Goal: Task Accomplishment & Management: Complete application form

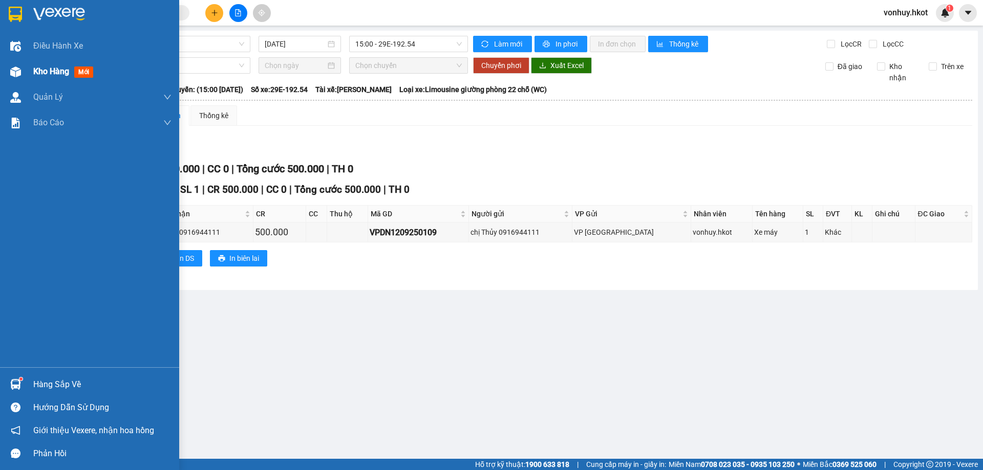
click at [23, 73] on div at bounding box center [16, 72] width 18 height 18
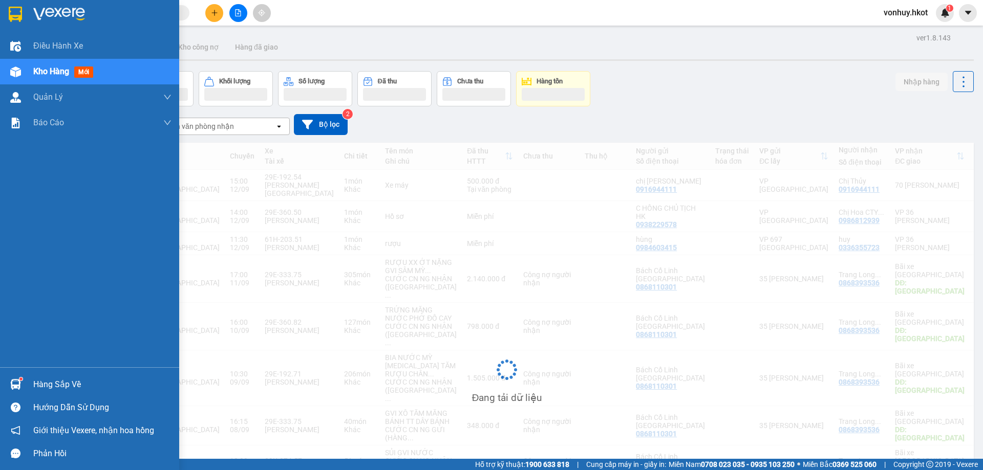
click at [43, 70] on span "Kho hàng" at bounding box center [51, 72] width 36 height 10
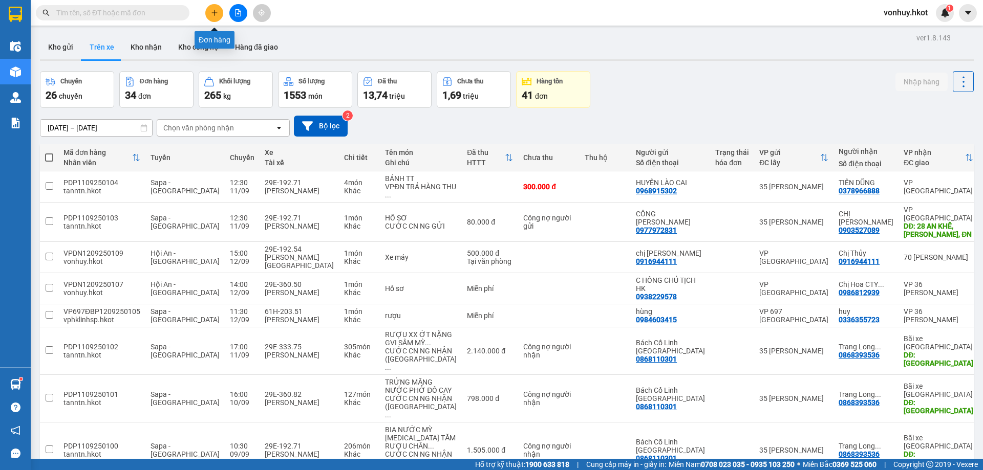
click at [213, 14] on icon "plus" at bounding box center [214, 12] width 7 height 7
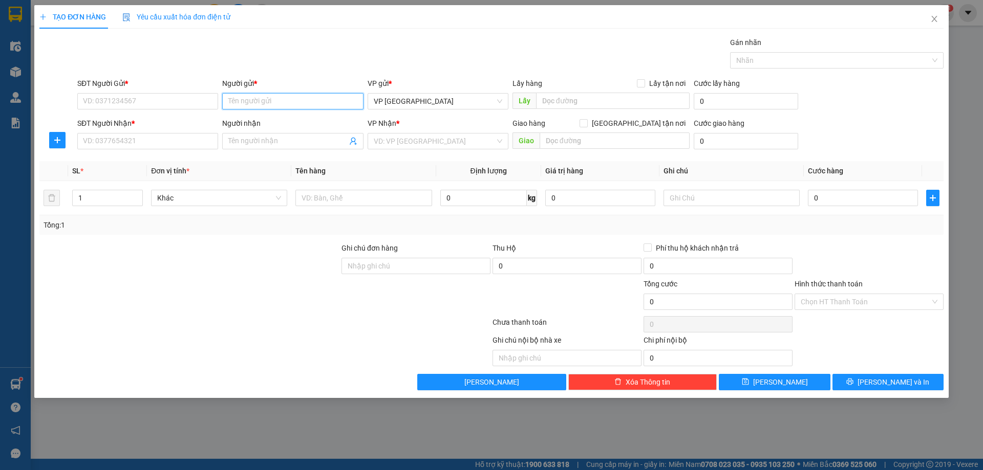
click at [243, 101] on input "Người gửi *" at bounding box center [292, 101] width 141 height 16
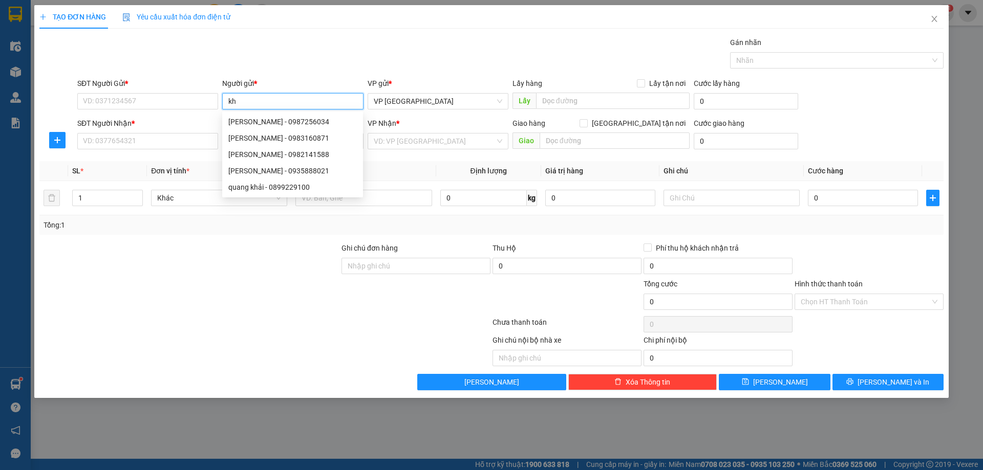
type input "k"
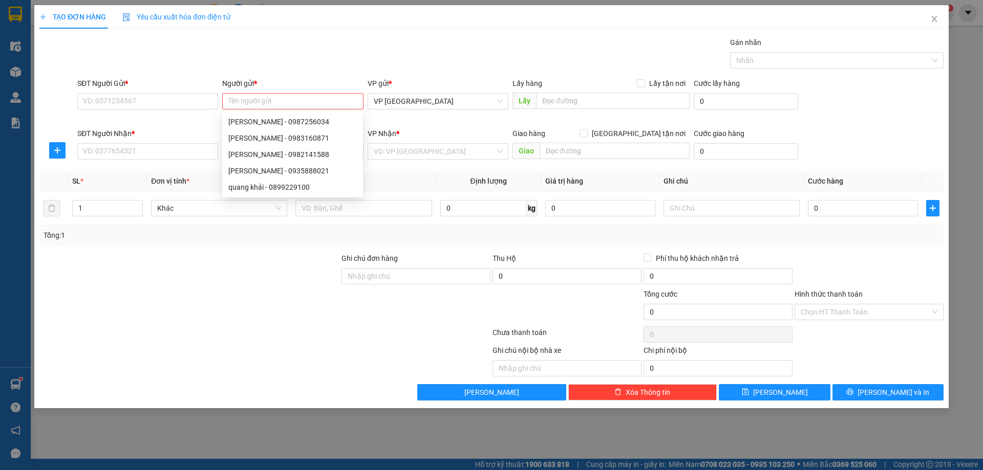
click at [384, 308] on div at bounding box center [415, 307] width 151 height 36
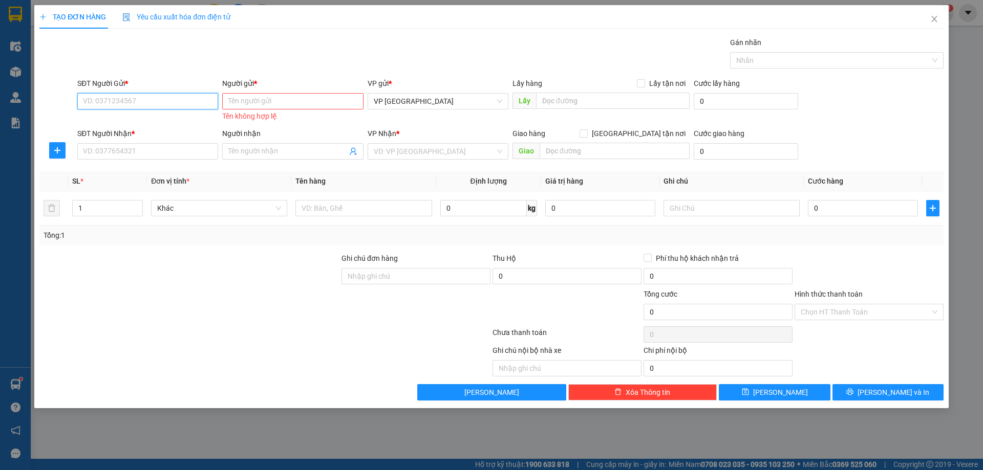
click at [168, 105] on input "SĐT Người Gửi *" at bounding box center [147, 101] width 141 height 16
click at [299, 99] on input "Người gửi *" at bounding box center [292, 101] width 141 height 16
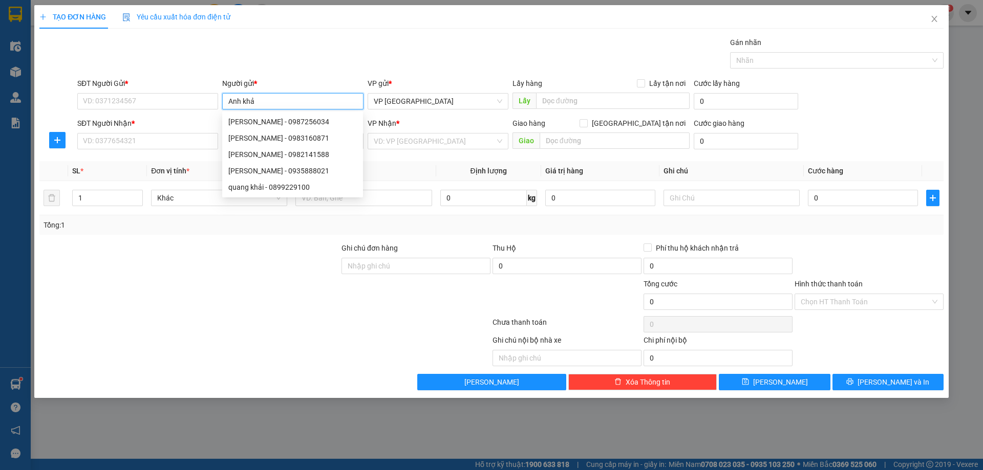
type input "[PERSON_NAME]"
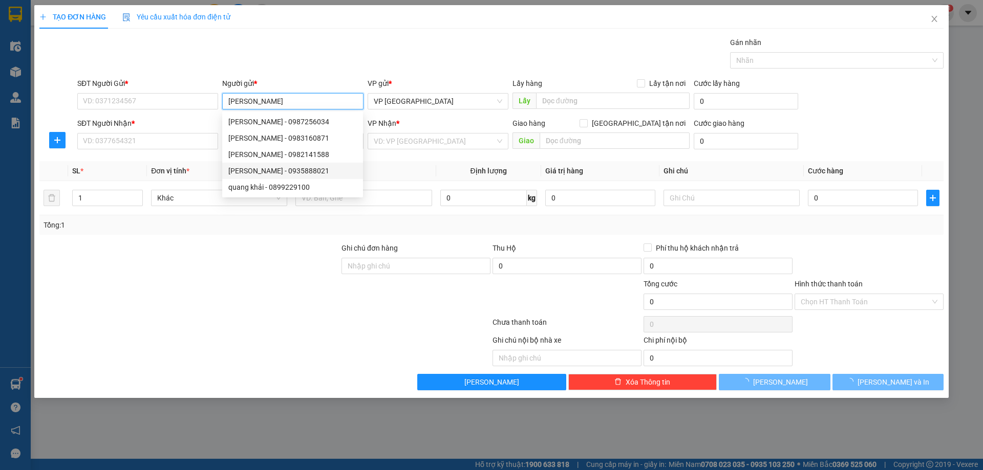
click at [290, 172] on div "[PERSON_NAME] - 0935888021" at bounding box center [292, 170] width 129 height 11
type input "0935888021"
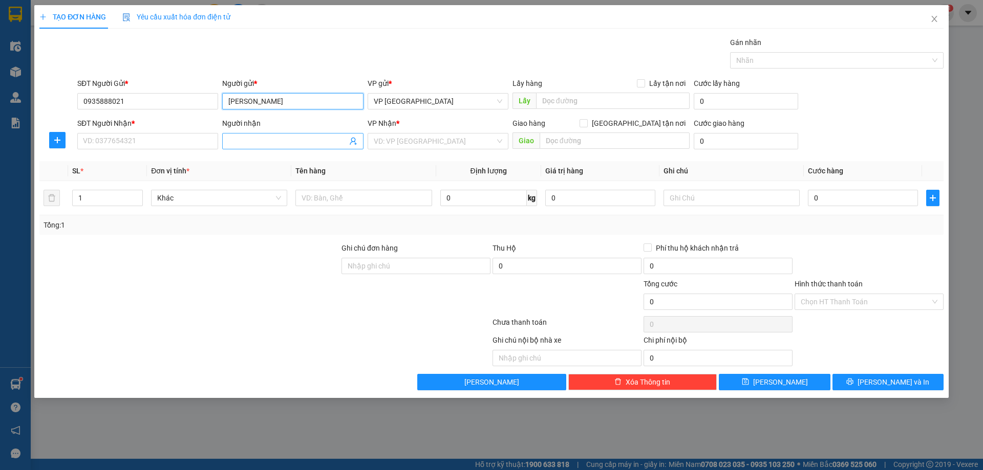
type input "[PERSON_NAME]"
click at [305, 143] on input "Người nhận" at bounding box center [287, 141] width 118 height 11
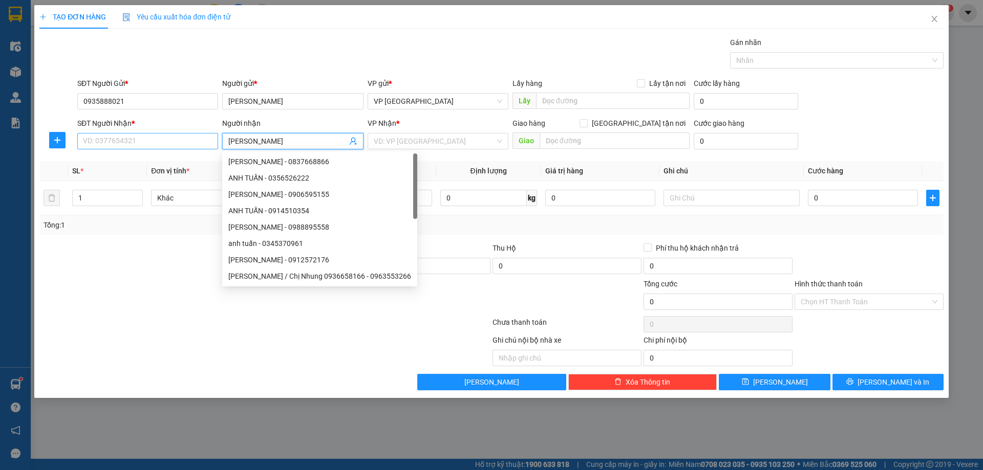
type input "[PERSON_NAME]"
click at [134, 140] on input "SĐT Người Nhận *" at bounding box center [147, 141] width 141 height 16
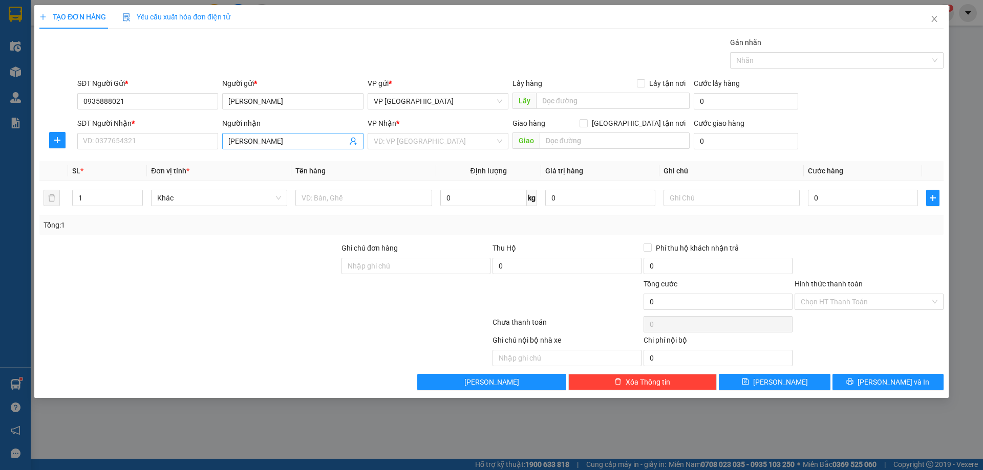
click at [281, 140] on input "[PERSON_NAME]" at bounding box center [287, 141] width 118 height 11
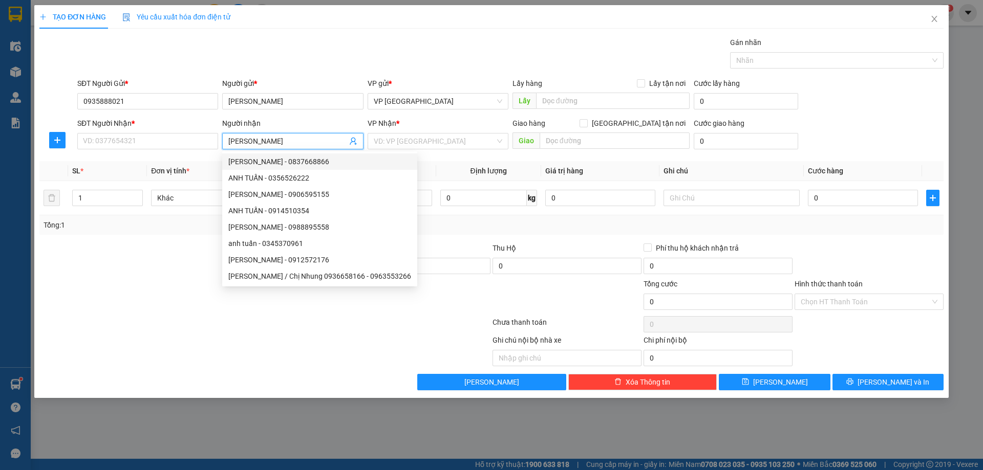
click at [294, 163] on div "[PERSON_NAME] - 0837668866" at bounding box center [319, 161] width 183 height 11
type input "0837668866"
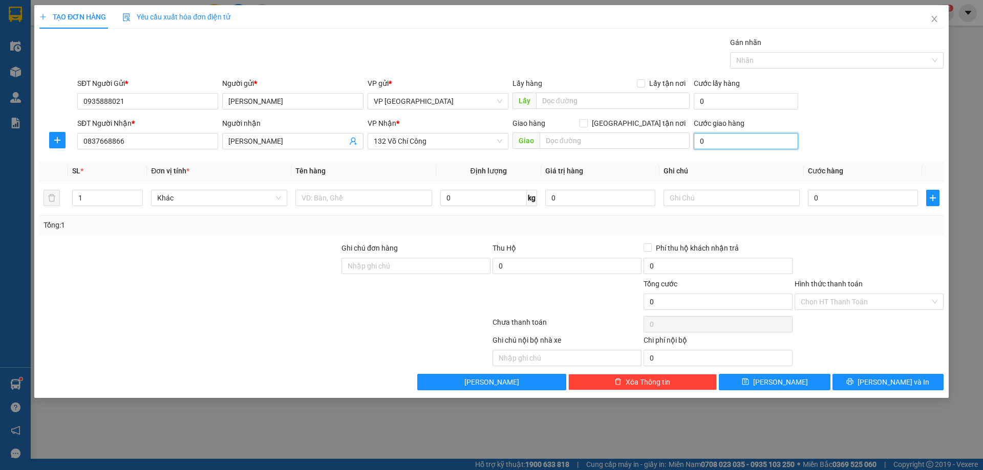
click at [744, 143] on input "0" at bounding box center [746, 141] width 104 height 16
click at [482, 201] on input "0" at bounding box center [483, 198] width 87 height 16
type input "24"
click at [639, 197] on input "0" at bounding box center [600, 198] width 110 height 16
click at [747, 139] on input "0" at bounding box center [746, 141] width 104 height 16
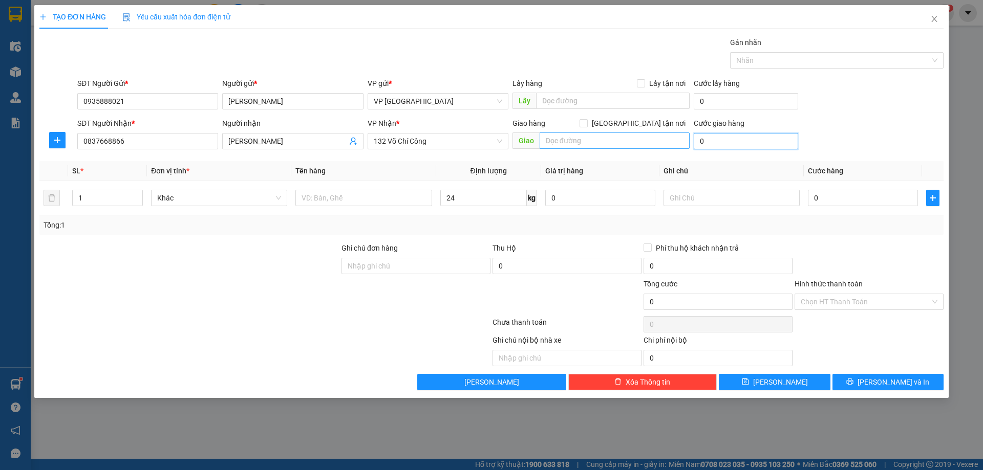
type input "1"
type input "12"
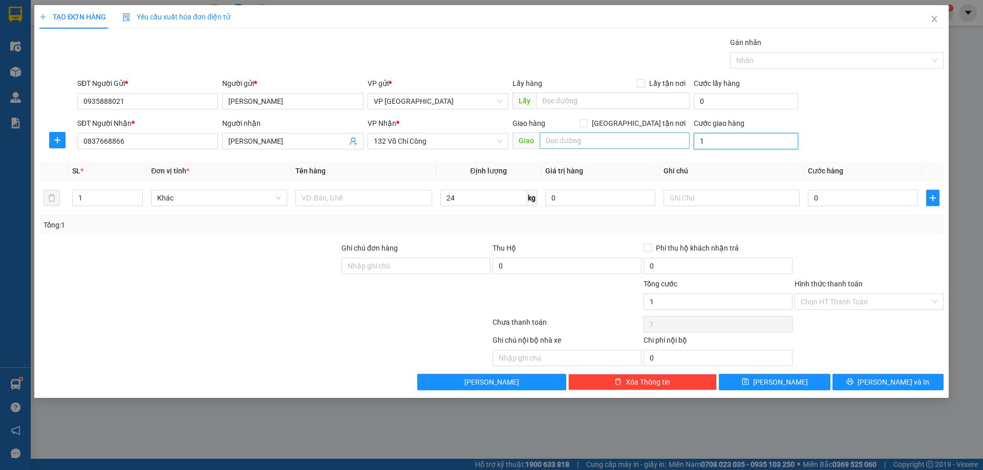
type input "12"
type input "120"
type input "1.200"
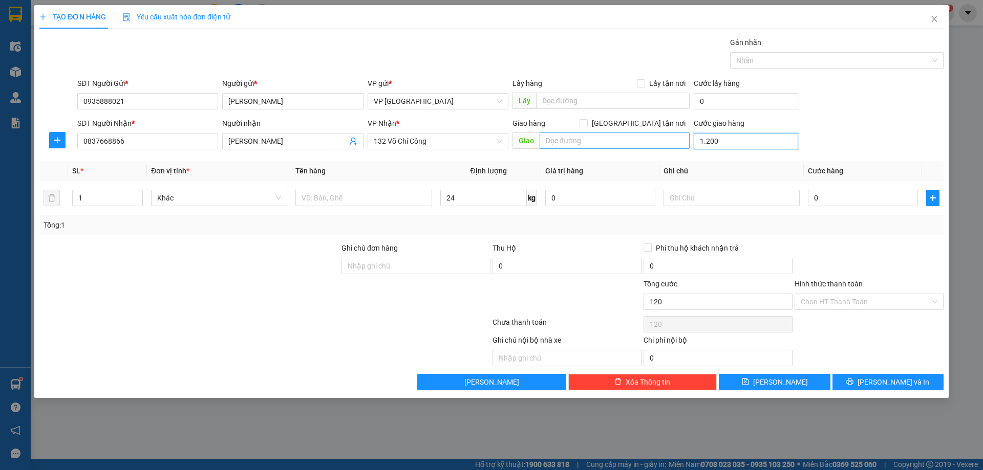
type input "1.200"
type input "12.000"
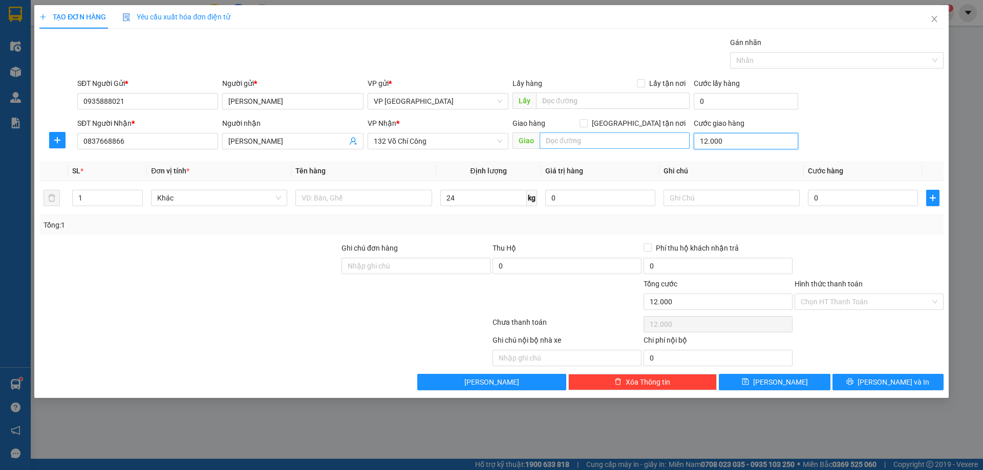
type input "120.000"
click at [759, 237] on div "Transit Pickup Surcharge Ids Transit Deliver Surcharge Ids Transit Deliver Surc…" at bounding box center [491, 214] width 904 height 354
click at [887, 379] on span "[PERSON_NAME] và In" at bounding box center [894, 382] width 72 height 11
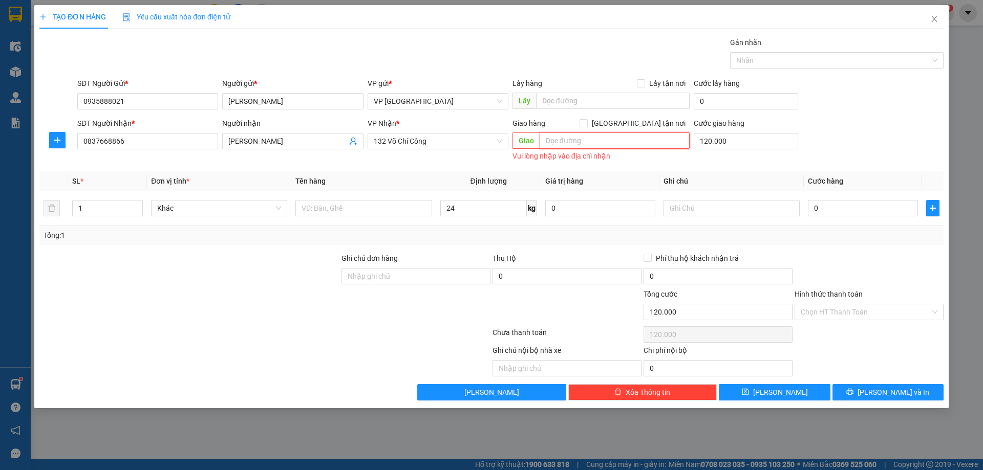
click at [590, 146] on input "text" at bounding box center [615, 141] width 150 height 16
click at [900, 113] on div "SĐT Người Gửi * 0935888021 Người gửi * [PERSON_NAME] VP gửi * VP [GEOGRAPHIC_DA…" at bounding box center [510, 96] width 870 height 36
type input "0"
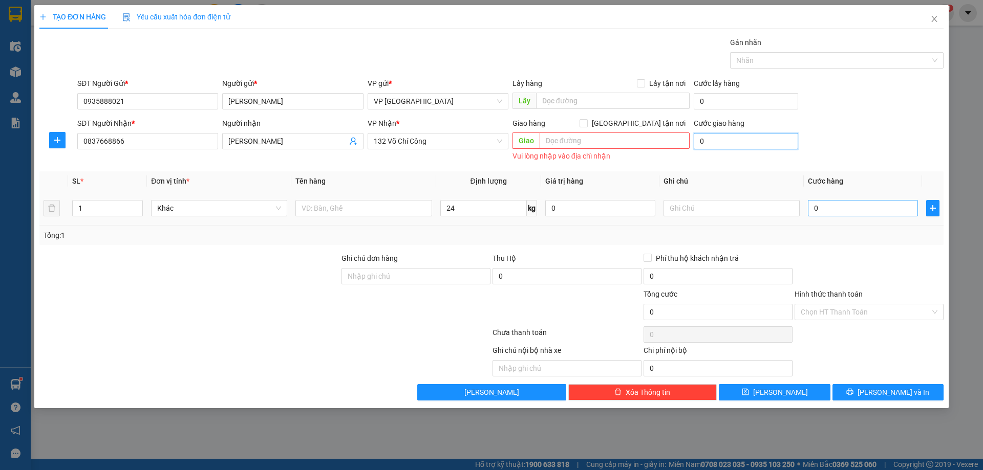
type input "0"
click at [838, 206] on input "0" at bounding box center [863, 208] width 110 height 16
type input "1"
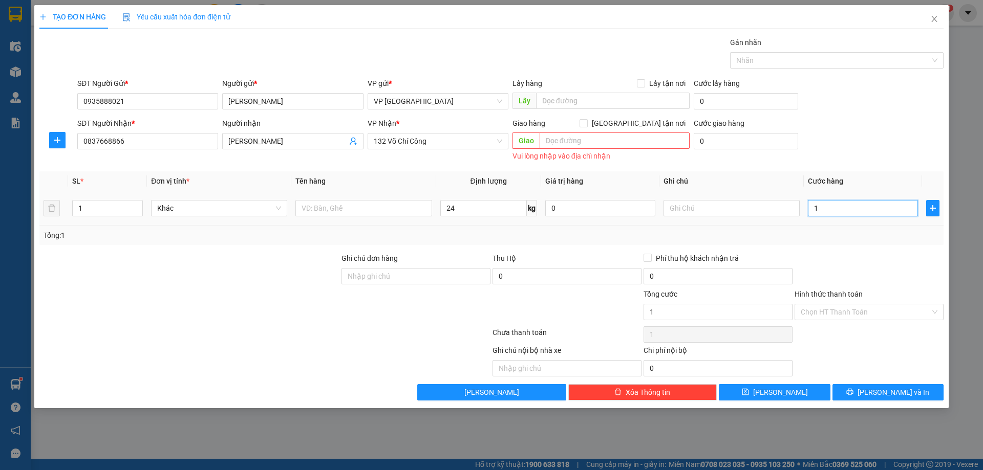
type input "12"
type input "120"
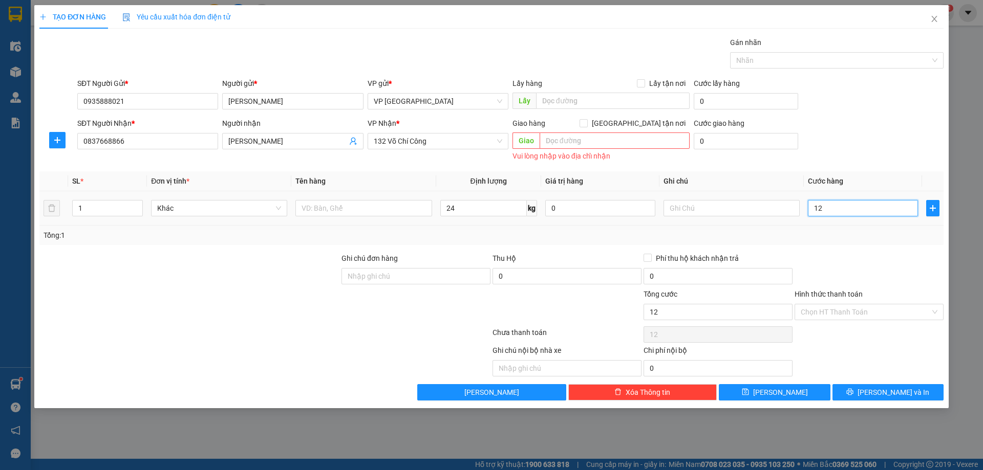
type input "120"
type input "1.200"
type input "12.000"
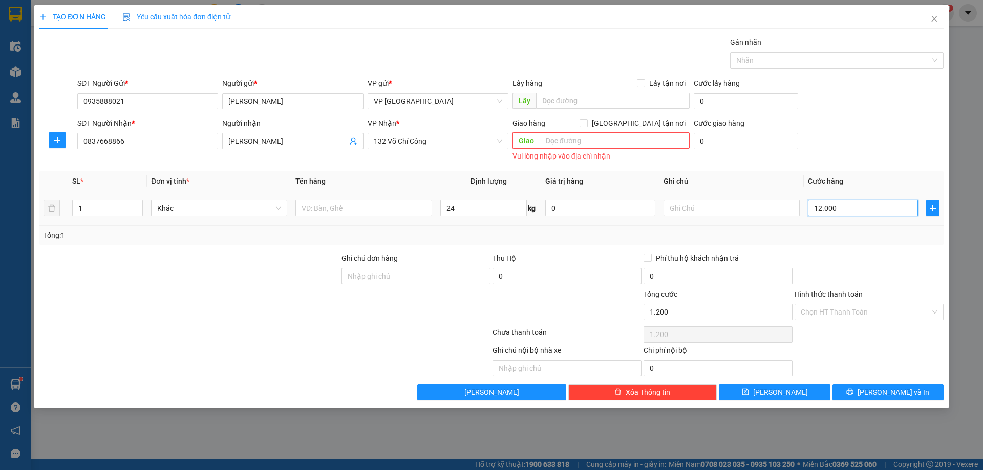
type input "12.000"
type input "120.000"
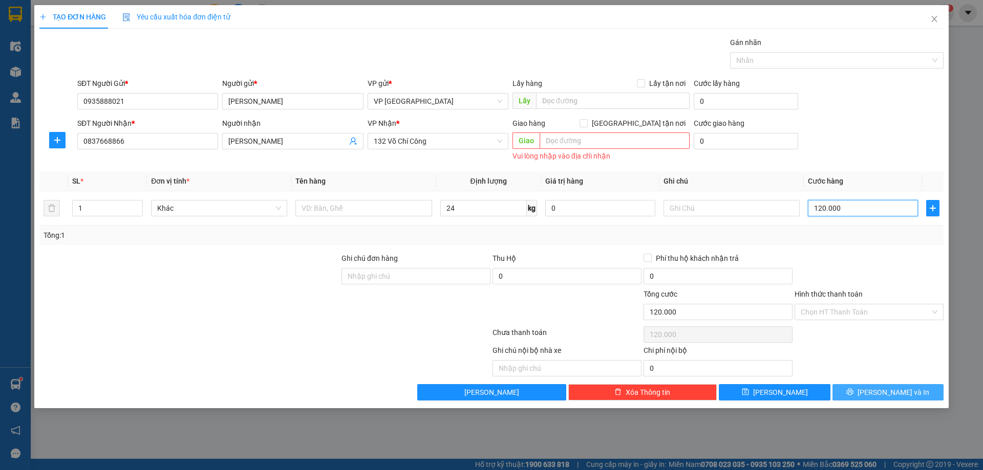
type input "120.000"
click at [858, 388] on button "[PERSON_NAME] và In" at bounding box center [887, 392] width 111 height 16
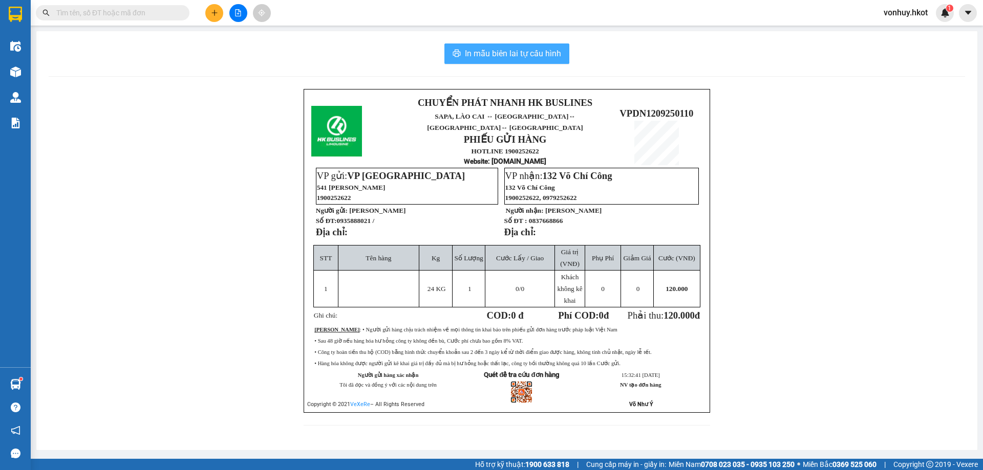
click at [495, 54] on span "In mẫu biên lai tự cấu hình" at bounding box center [513, 53] width 96 height 13
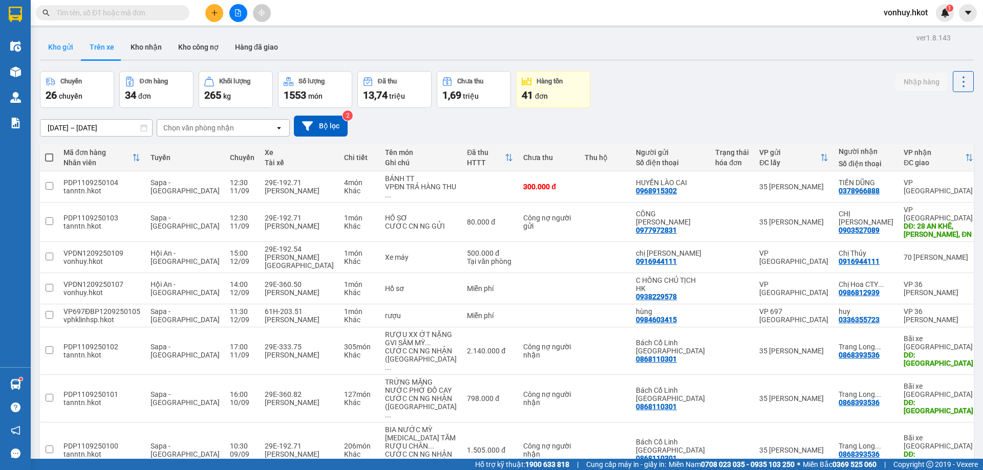
click at [70, 46] on button "Kho gửi" at bounding box center [60, 47] width 41 height 25
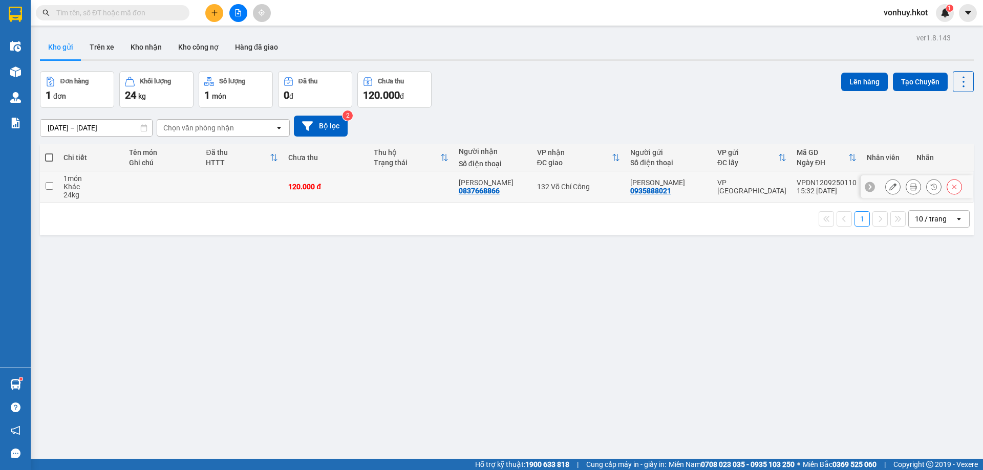
click at [52, 185] on input "checkbox" at bounding box center [50, 186] width 8 height 8
checkbox input "true"
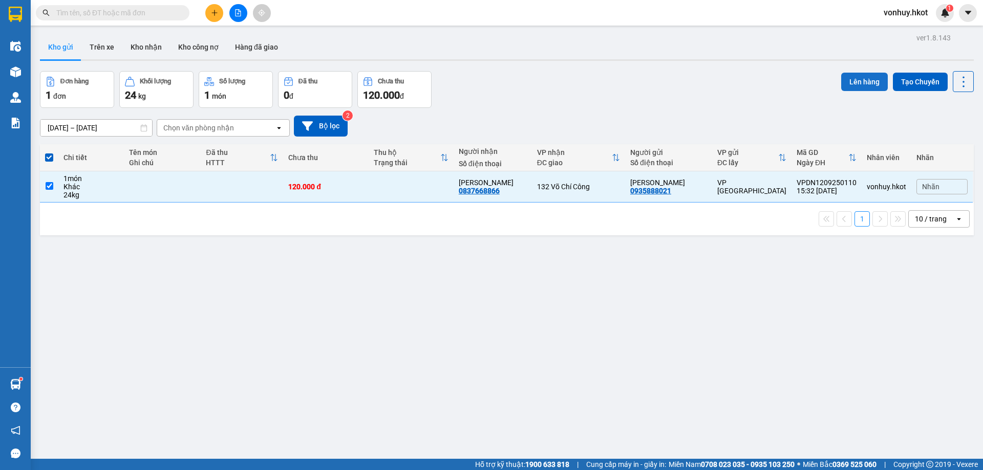
click at [857, 81] on button "Lên hàng" at bounding box center [864, 82] width 47 height 18
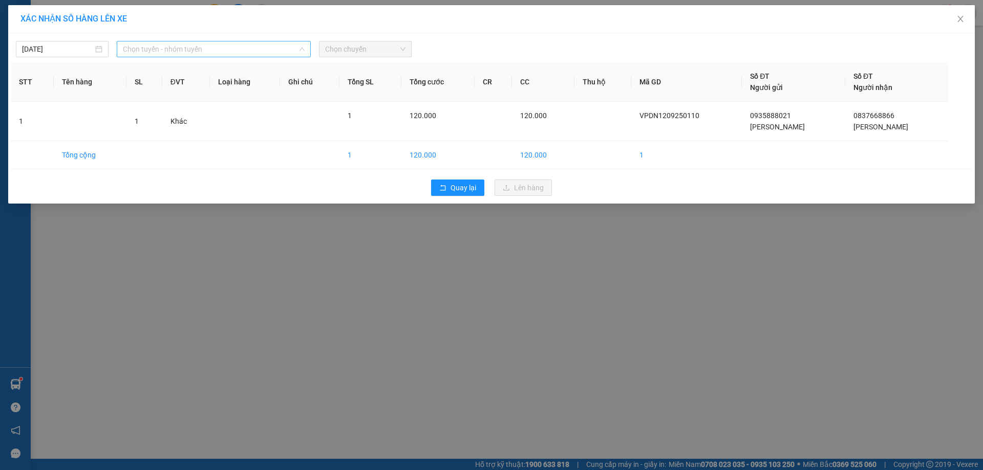
click at [297, 50] on span "Chọn tuyến - nhóm tuyến" at bounding box center [214, 48] width 182 height 15
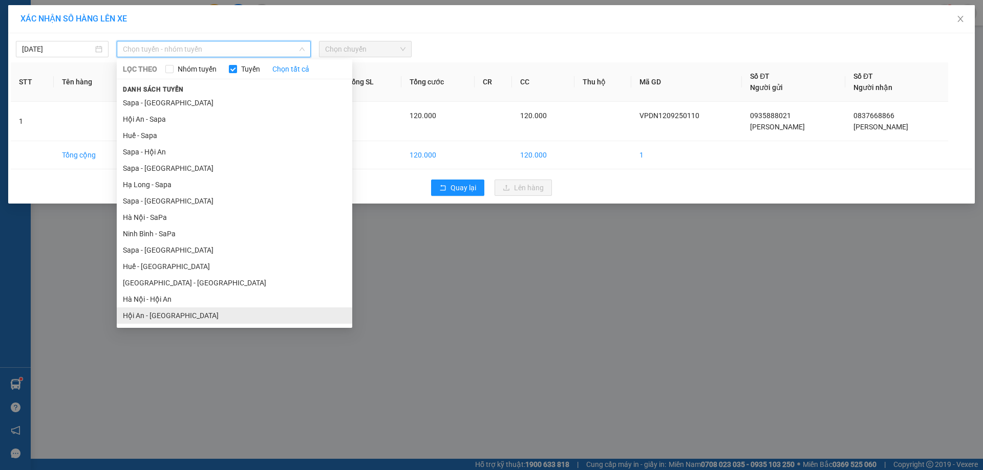
click at [159, 319] on li "Hội An - [GEOGRAPHIC_DATA]" at bounding box center [235, 316] width 236 height 16
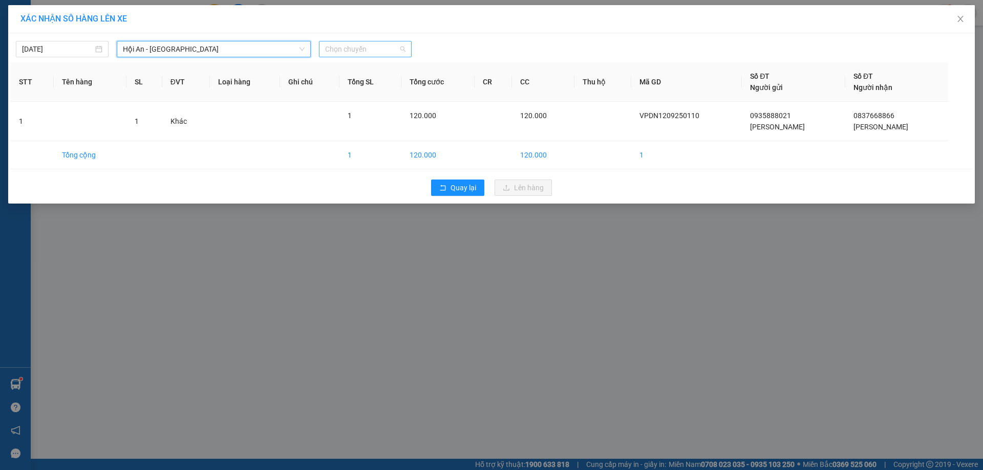
click at [368, 45] on span "Chọn chuyến" at bounding box center [365, 48] width 80 height 15
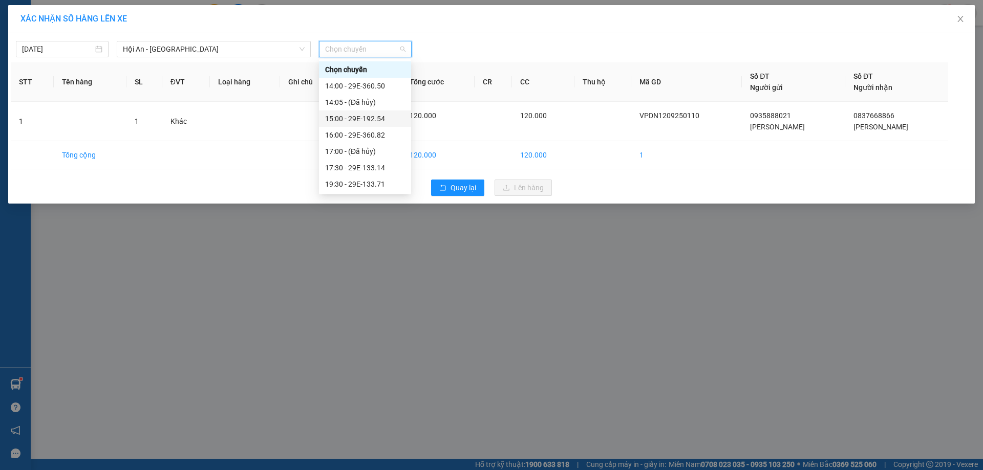
click at [369, 122] on div "15:00 - 29E-192.54" at bounding box center [365, 118] width 80 height 11
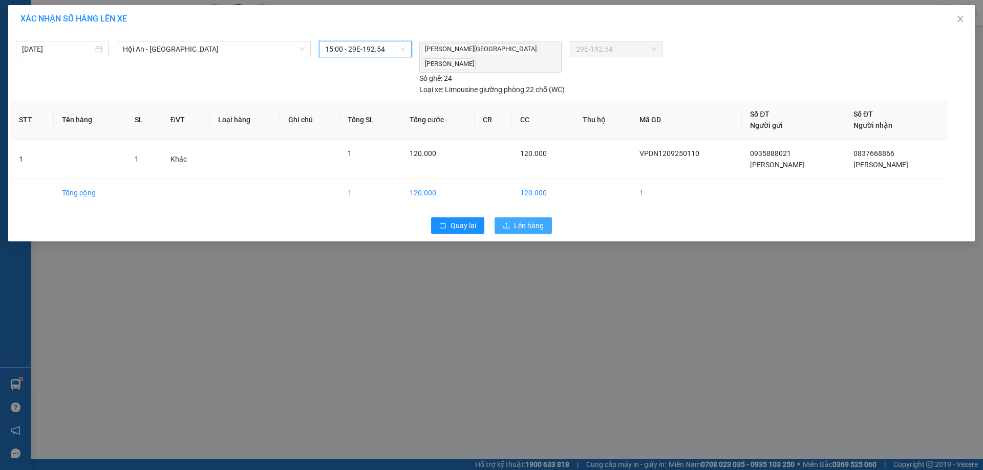
click at [519, 220] on span "Lên hàng" at bounding box center [529, 225] width 30 height 11
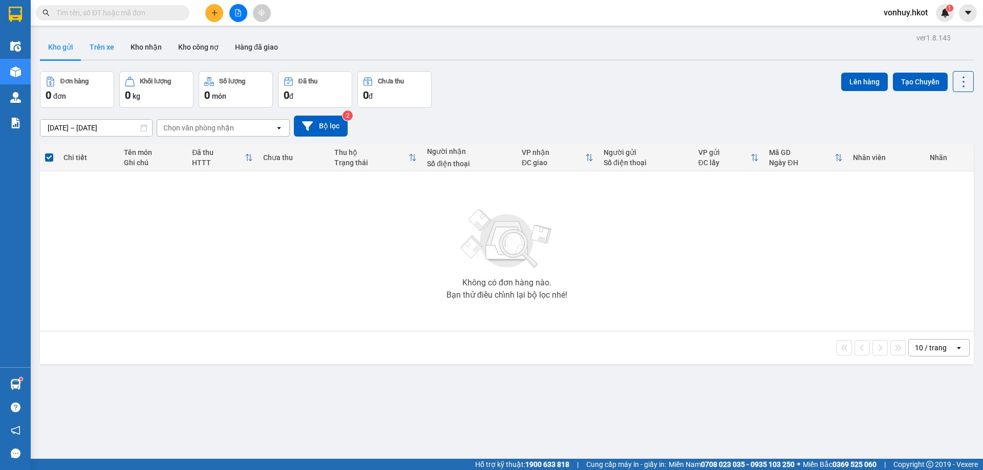
click at [95, 46] on button "Trên xe" at bounding box center [101, 47] width 41 height 25
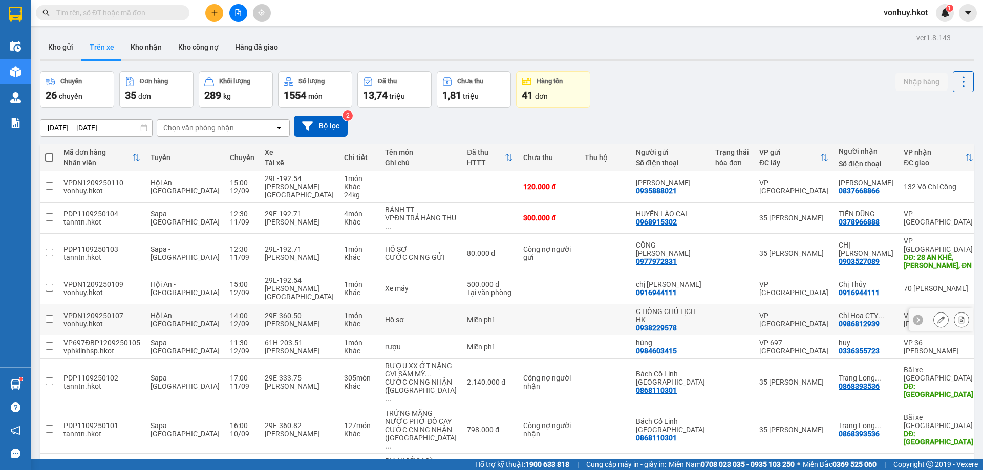
click at [548, 305] on td at bounding box center [548, 320] width 61 height 31
checkbox input "true"
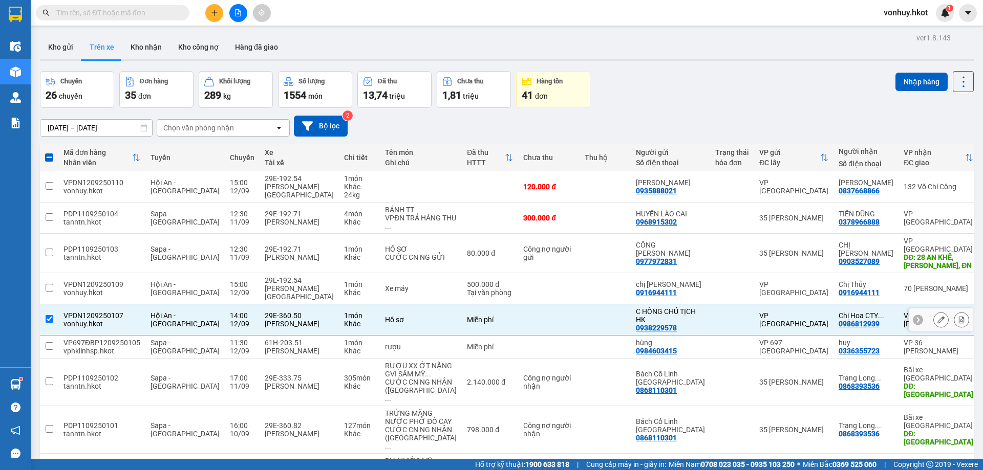
click at [937, 316] on icon at bounding box center [940, 319] width 7 height 7
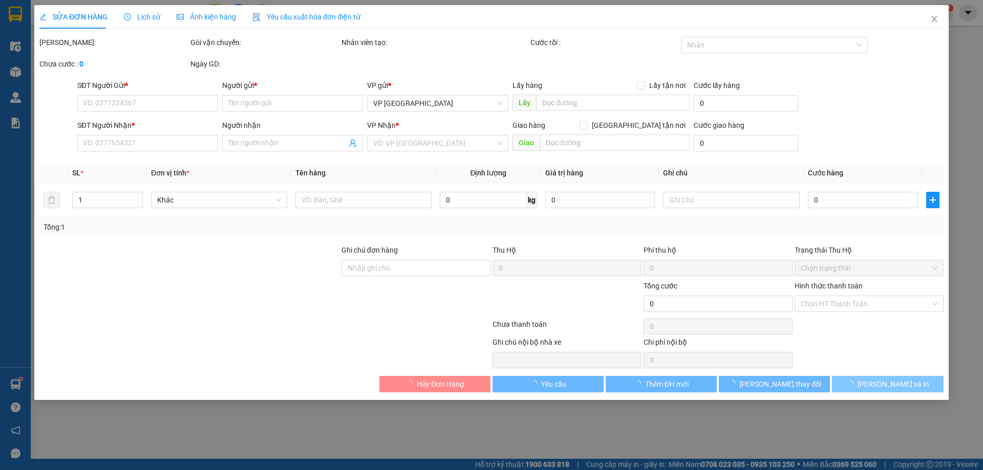
type input "0938229578"
type input "C HỒNG CHỦ TỊCH HK"
type input "0986812939"
type input "Chị Hoa CTY Hòa Phát"
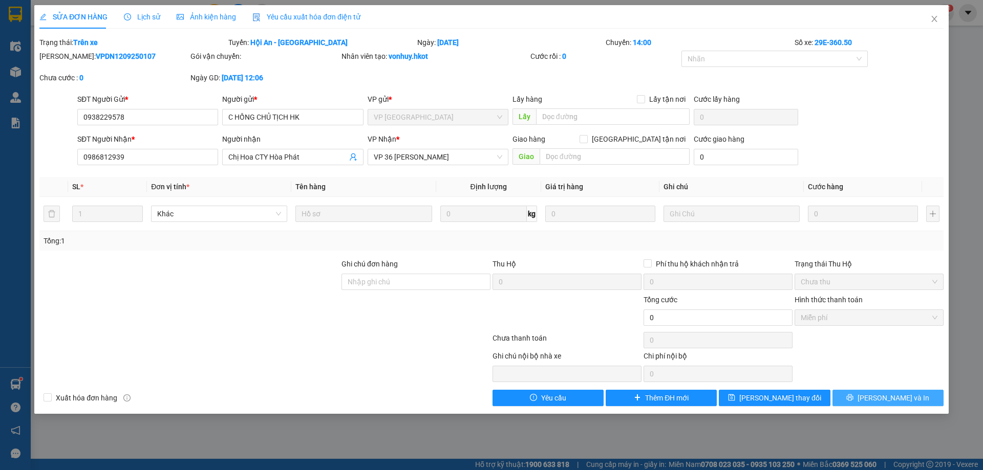
click at [867, 400] on button "[PERSON_NAME] và In" at bounding box center [887, 398] width 111 height 16
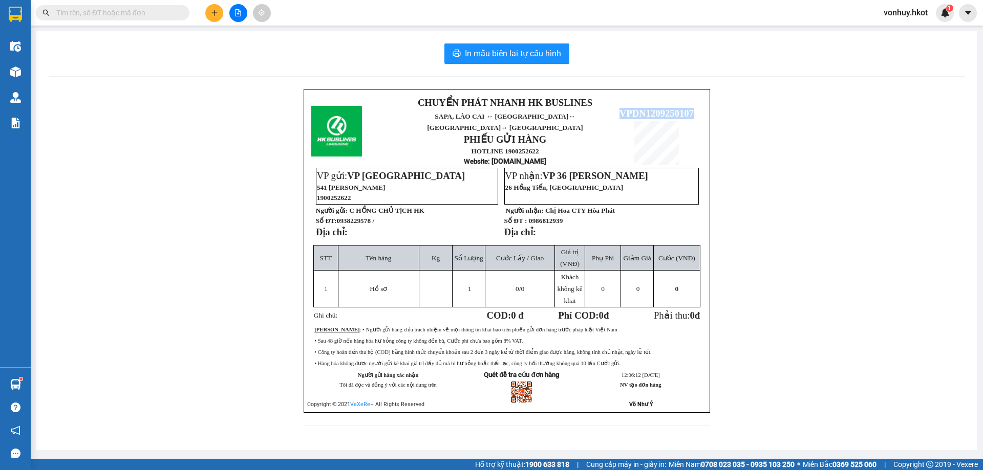
drag, startPoint x: 617, startPoint y: 102, endPoint x: 696, endPoint y: 105, distance: 78.9
click at [696, 108] on p "VPDN1209250107" at bounding box center [656, 113] width 91 height 11
copy span "VPDN1209250107"
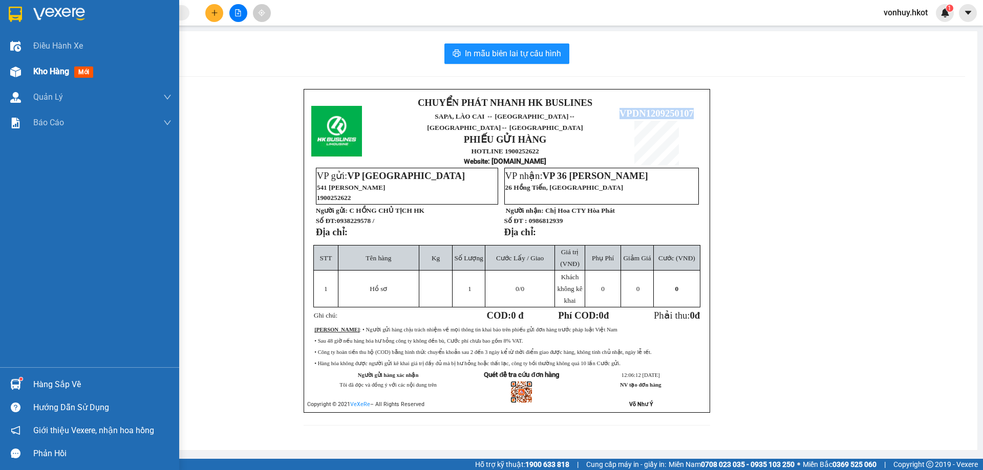
click at [17, 70] on img at bounding box center [15, 72] width 11 height 11
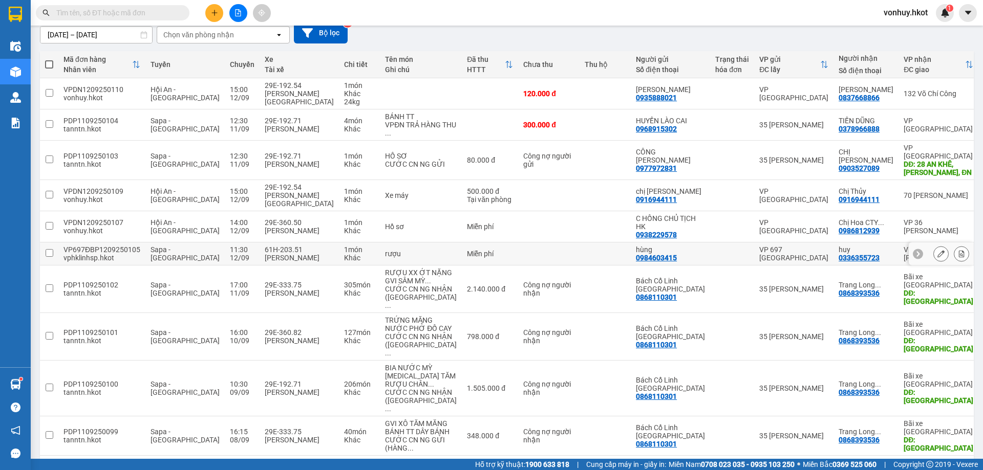
scroll to position [116, 0]
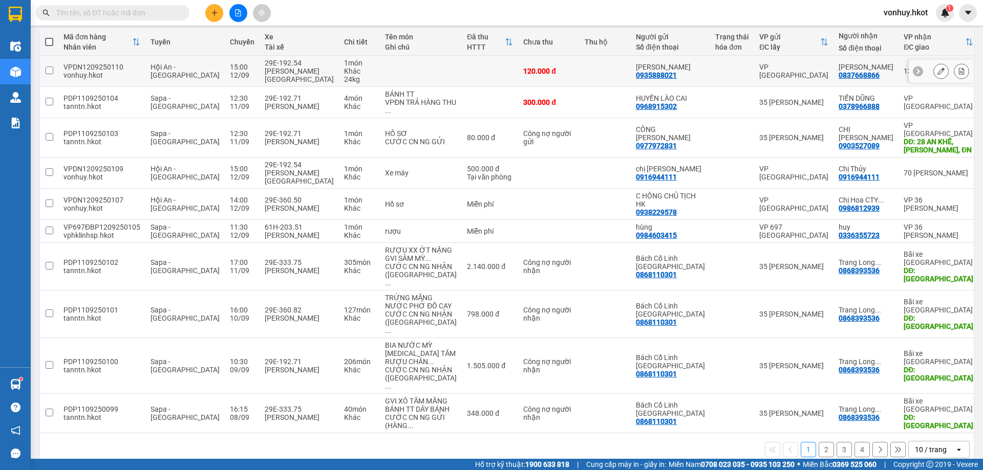
click at [474, 62] on td at bounding box center [490, 71] width 56 height 31
checkbox input "true"
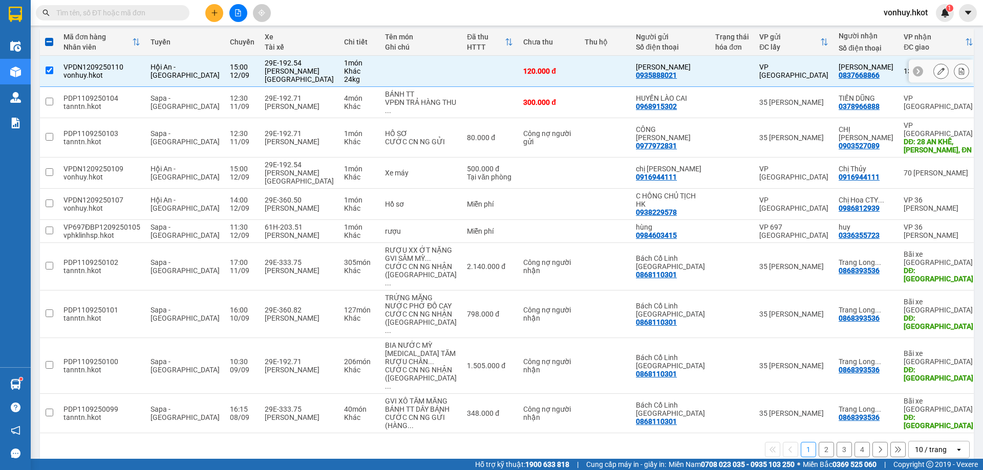
click at [958, 71] on button at bounding box center [961, 71] width 14 height 18
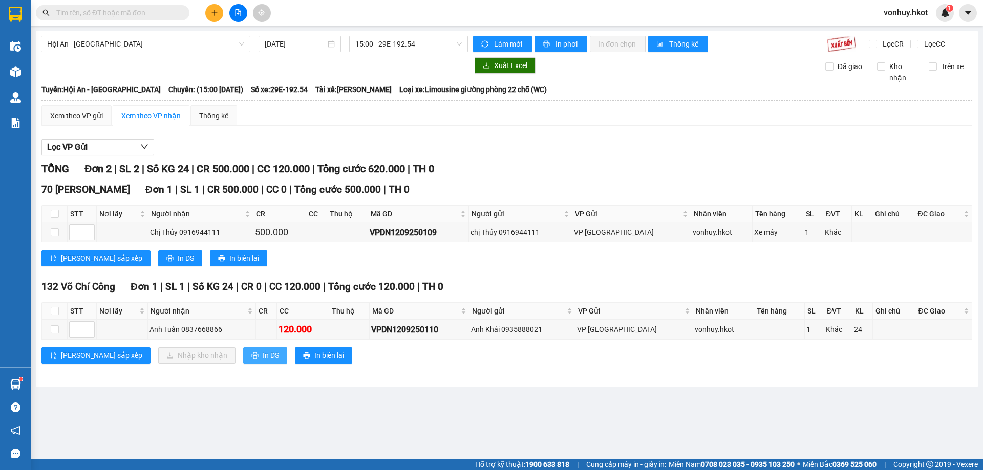
click at [263, 355] on span "In DS" at bounding box center [271, 355] width 16 height 11
click at [56, 231] on input "checkbox" at bounding box center [55, 232] width 8 height 8
checkbox input "true"
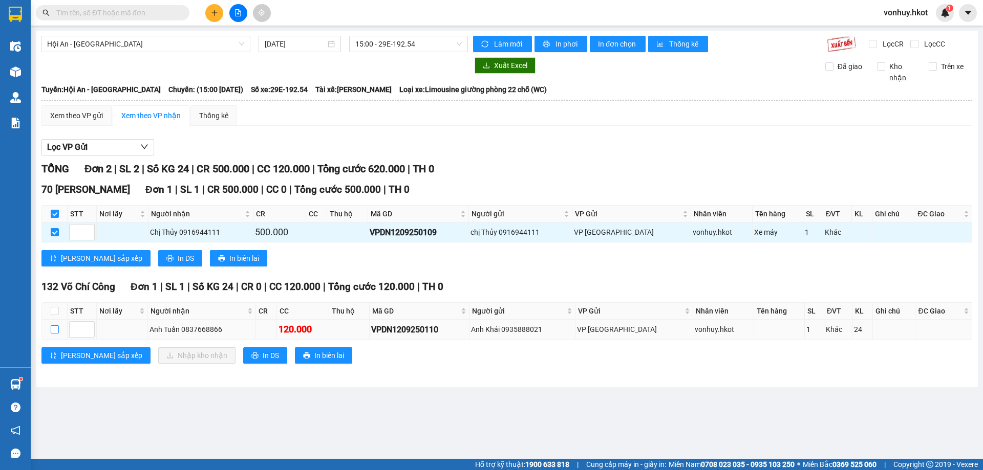
click at [55, 326] on input "checkbox" at bounding box center [55, 330] width 8 height 8
checkbox input "true"
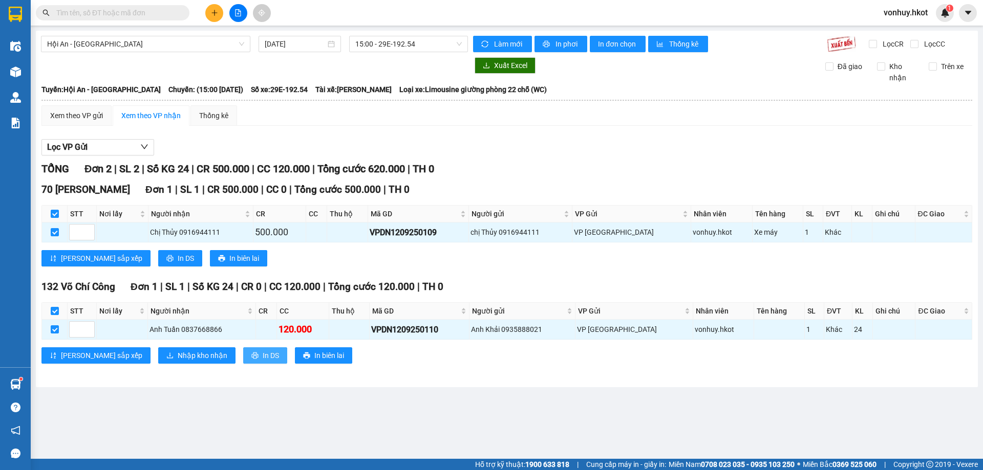
click at [263, 357] on span "In DS" at bounding box center [271, 355] width 16 height 11
click at [615, 44] on span "In đơn chọn" at bounding box center [617, 43] width 39 height 11
